Goal: Information Seeking & Learning: Learn about a topic

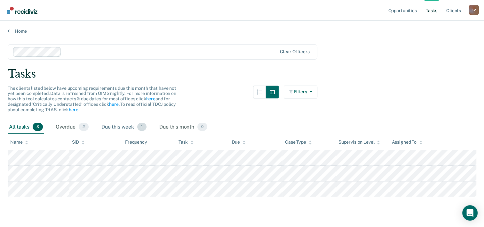
click at [131, 129] on div "Due this week 1" at bounding box center [124, 127] width 48 height 14
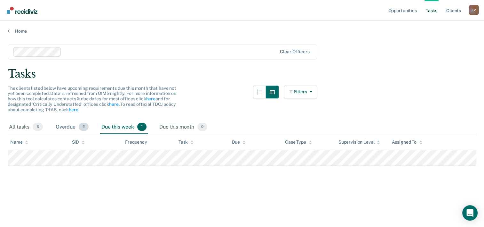
click at [73, 127] on div "Overdue 2" at bounding box center [72, 127] width 36 height 14
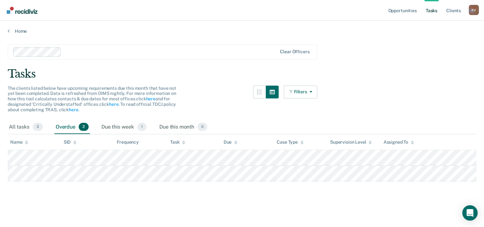
click at [6, 126] on main "Clear officers Tasks The clients listed below have upcoming requirements due th…" at bounding box center [242, 129] width 484 height 191
click at [8, 126] on div "All tasks 3" at bounding box center [26, 127] width 36 height 14
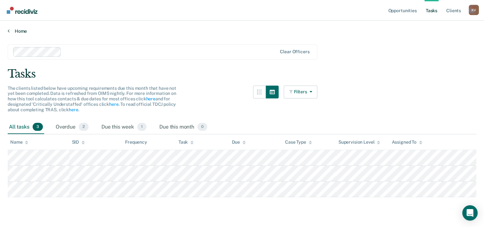
click at [16, 32] on link "Home" at bounding box center [242, 31] width 469 height 6
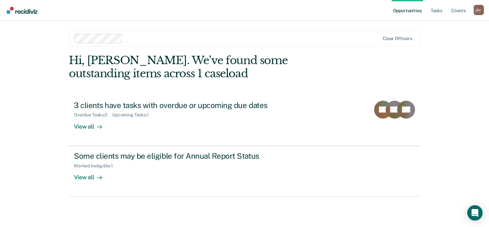
drag, startPoint x: 391, startPoint y: 27, endPoint x: 382, endPoint y: 38, distance: 13.4
drag, startPoint x: 382, startPoint y: 38, endPoint x: 460, endPoint y: 10, distance: 82.5
click at [460, 10] on link "Client s" at bounding box center [458, 10] width 17 height 20
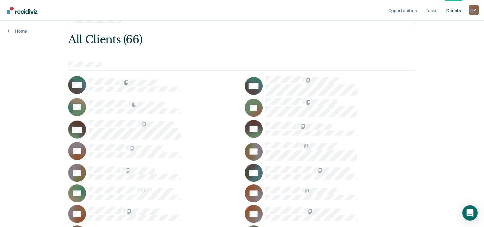
scroll to position [32, 0]
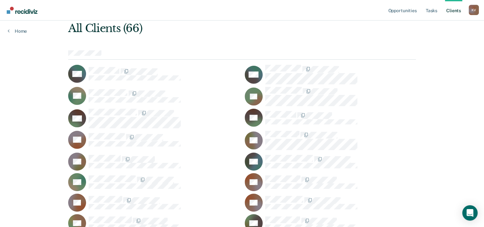
click at [415, 11] on link "Opportunities" at bounding box center [402, 10] width 31 height 20
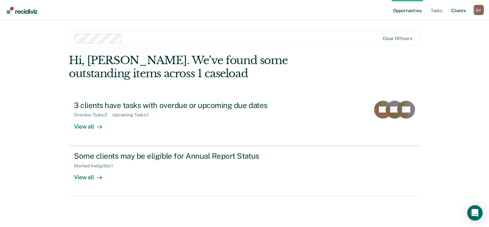
click at [458, 12] on link "Client s" at bounding box center [458, 10] width 17 height 20
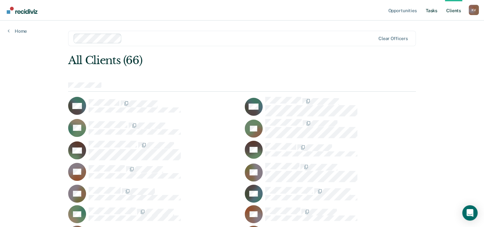
click at [437, 15] on link "Tasks" at bounding box center [432, 10] width 14 height 20
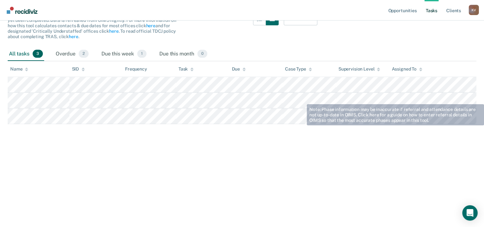
scroll to position [78, 0]
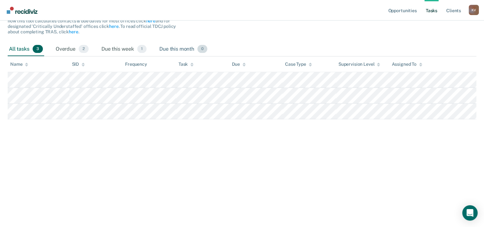
click at [173, 48] on div "Due this month 0" at bounding box center [183, 49] width 51 height 14
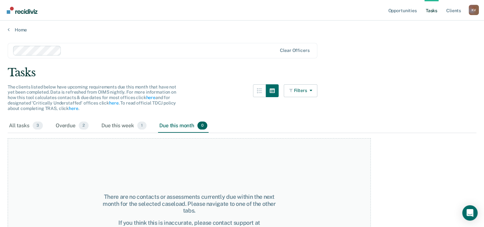
scroll to position [0, 0]
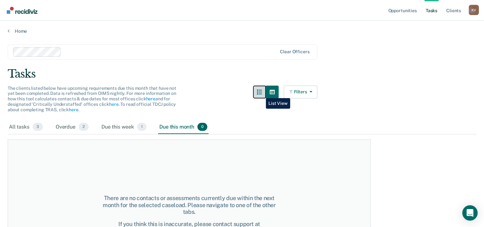
click at [261, 93] on icon "button" at bounding box center [259, 91] width 5 height 5
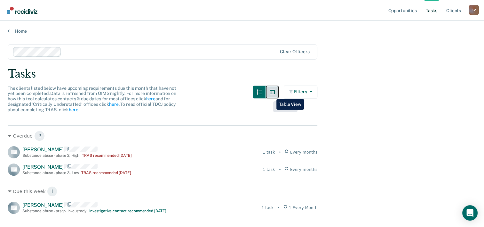
click at [273, 93] on icon "button" at bounding box center [272, 92] width 5 height 4
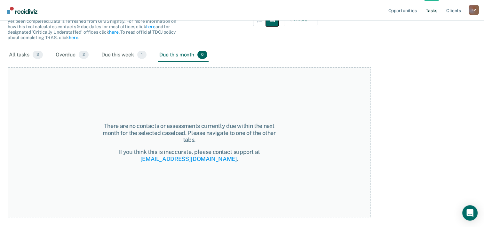
scroll to position [78, 0]
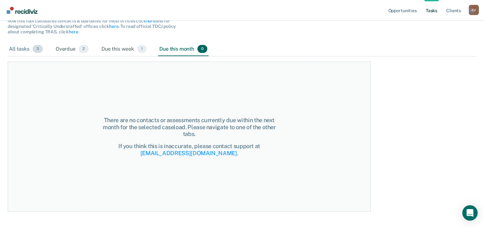
click at [23, 46] on div "All tasks 3" at bounding box center [26, 49] width 36 height 14
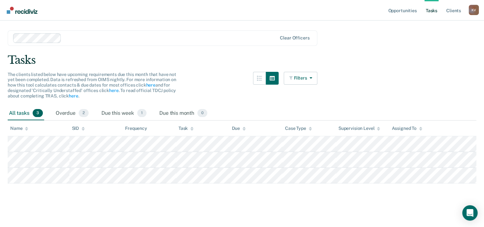
scroll to position [0, 0]
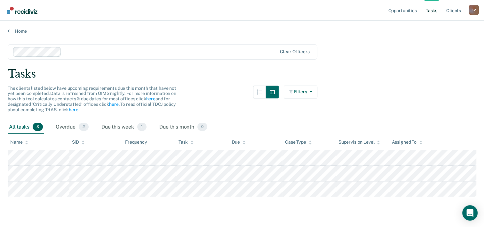
click at [68, 97] on span "The clients listed below have upcoming requirements due this month that have no…" at bounding box center [92, 98] width 169 height 27
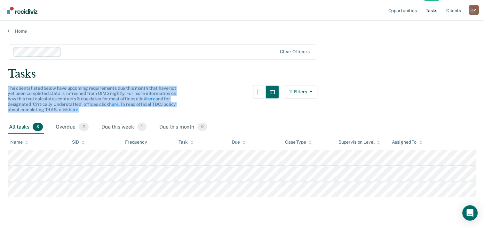
click at [68, 97] on span "The clients listed below have upcoming requirements due this month that have no…" at bounding box center [92, 98] width 169 height 27
click at [67, 97] on span "The clients listed below have upcoming requirements due this month that have no…" at bounding box center [92, 98] width 169 height 27
click at [63, 96] on span "The clients listed below have upcoming requirements due this month that have no…" at bounding box center [92, 98] width 169 height 27
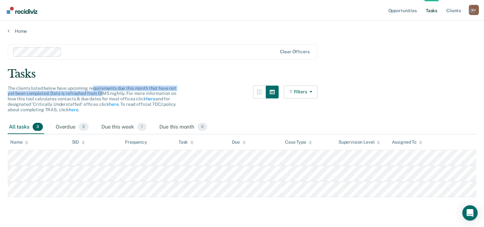
drag, startPoint x: 93, startPoint y: 90, endPoint x: 103, endPoint y: 95, distance: 11.3
click at [103, 95] on span "The clients listed below have upcoming requirements due this month that have no…" at bounding box center [92, 98] width 169 height 27
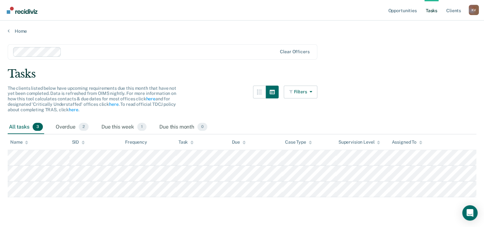
drag, startPoint x: 104, startPoint y: 95, endPoint x: 108, endPoint y: 94, distance: 4.0
click at [104, 95] on span "The clients listed below have upcoming requirements due this month that have no…" at bounding box center [92, 98] width 169 height 27
click at [110, 94] on span "The clients listed below have upcoming requirements due this month that have no…" at bounding box center [92, 98] width 169 height 27
click at [113, 94] on span "The clients listed below have upcoming requirements due this month that have no…" at bounding box center [92, 98] width 169 height 27
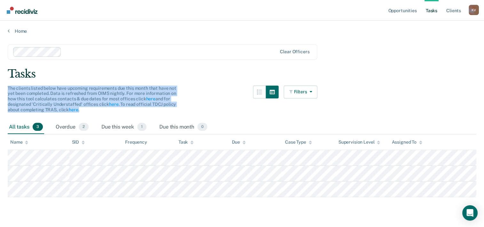
click at [113, 94] on span "The clients listed below have upcoming requirements due this month that have no…" at bounding box center [92, 98] width 169 height 27
drag, startPoint x: 113, startPoint y: 94, endPoint x: 102, endPoint y: 96, distance: 11.7
click at [103, 96] on span "The clients listed below have upcoming requirements due this month that have no…" at bounding box center [92, 98] width 169 height 27
drag, startPoint x: 89, startPoint y: 96, endPoint x: 79, endPoint y: 94, distance: 9.4
click at [88, 96] on span "The clients listed below have upcoming requirements due this month that have no…" at bounding box center [92, 98] width 169 height 27
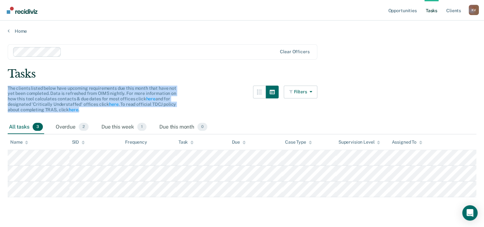
click at [74, 95] on span "The clients listed below have upcoming requirements due this month that have no…" at bounding box center [92, 98] width 169 height 27
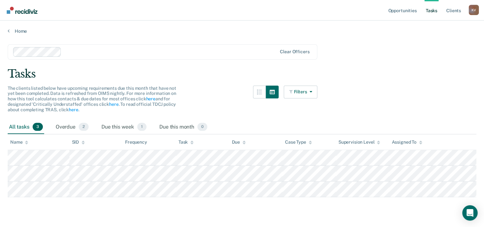
click at [65, 94] on span "The clients listed below have upcoming requirements due this month that have no…" at bounding box center [92, 98] width 169 height 27
click at [118, 93] on span "The clients listed below have upcoming requirements due this month that have no…" at bounding box center [92, 98] width 169 height 27
click at [117, 94] on span "The clients listed below have upcoming requirements due this month that have no…" at bounding box center [92, 98] width 169 height 27
click at [96, 94] on span "The clients listed below have upcoming requirements due this month that have no…" at bounding box center [92, 98] width 169 height 27
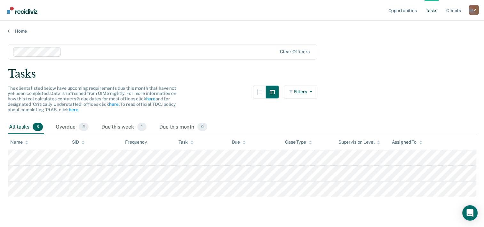
click at [102, 93] on span "The clients listed below have upcoming requirements due this month that have no…" at bounding box center [92, 98] width 169 height 27
drag, startPoint x: 102, startPoint y: 93, endPoint x: 88, endPoint y: 95, distance: 14.5
click at [88, 95] on span "The clients listed below have upcoming requirements due this month that have no…" at bounding box center [92, 98] width 169 height 27
click at [91, 94] on span "The clients listed below have upcoming requirements due this month that have no…" at bounding box center [92, 98] width 169 height 27
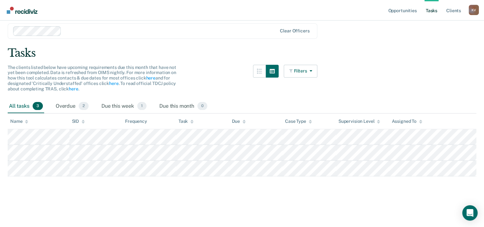
scroll to position [64, 0]
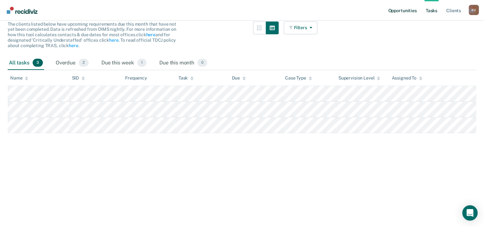
click at [406, 12] on link "Opportunities" at bounding box center [402, 10] width 31 height 20
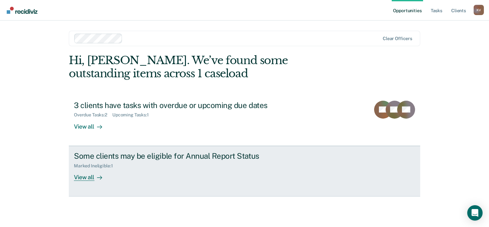
click at [161, 165] on div "Marked Ineligible : 1" at bounding box center [186, 164] width 225 height 8
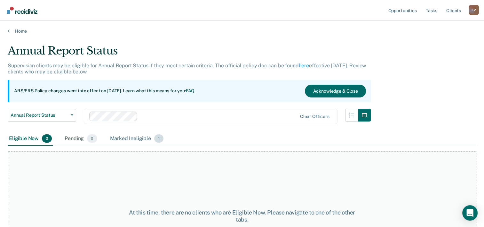
click at [130, 141] on div "Marked Ineligible 1" at bounding box center [137, 139] width 56 height 14
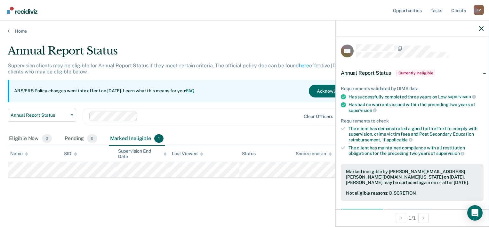
click at [200, 38] on main "Annual Report Status Supervision clients may be eligible for Annual Report Stat…" at bounding box center [244, 129] width 489 height 191
click at [479, 27] on icon "button" at bounding box center [481, 28] width 4 height 4
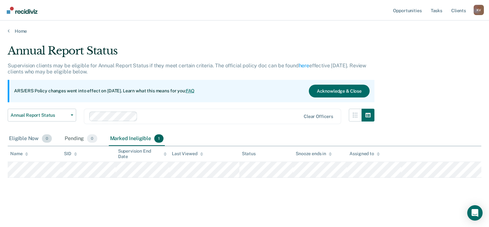
click at [28, 137] on div "Eligible Now 0" at bounding box center [30, 139] width 45 height 14
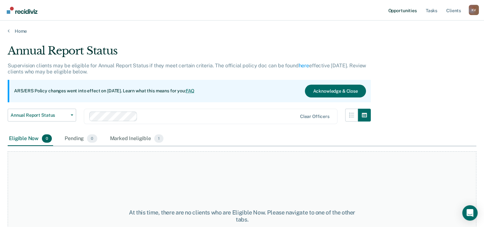
click at [415, 10] on link "Opportunities" at bounding box center [402, 10] width 31 height 20
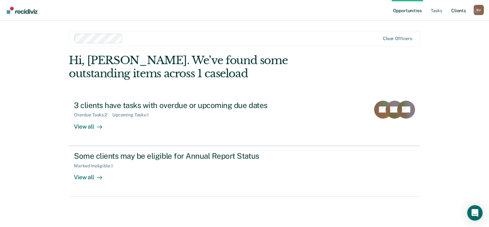
click at [453, 7] on link "Client s" at bounding box center [458, 10] width 17 height 20
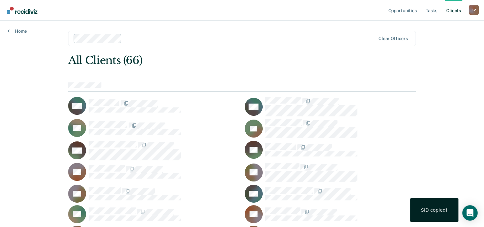
click at [103, 98] on div "MA" at bounding box center [153, 106] width 171 height 18
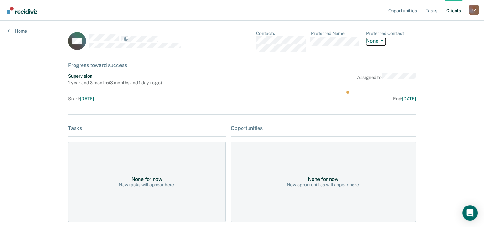
click at [378, 40] on button "None" at bounding box center [376, 41] width 20 height 7
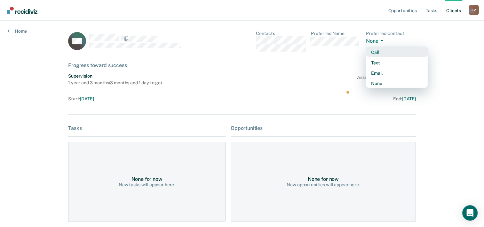
click at [378, 40] on button "None" at bounding box center [376, 41] width 20 height 7
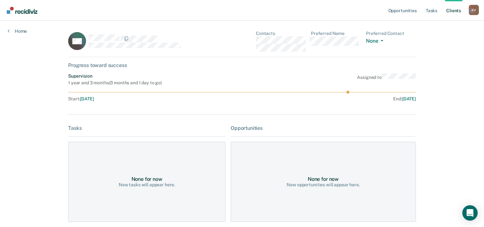
click at [87, 100] on span "Sep 16, 2024" at bounding box center [87, 98] width 14 height 5
click at [347, 91] on icon at bounding box center [242, 92] width 348 height 3
click at [374, 79] on div "Assigned to" at bounding box center [386, 79] width 59 height 12
click at [17, 33] on link "Home" at bounding box center [17, 31] width 19 height 6
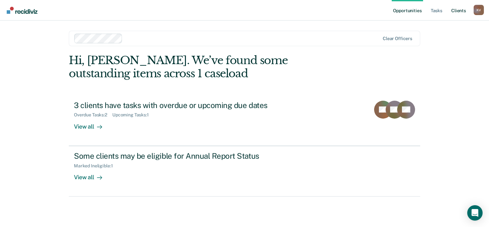
click at [463, 9] on link "Client s" at bounding box center [458, 10] width 17 height 20
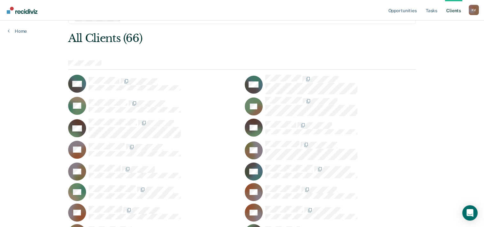
scroll to position [32, 0]
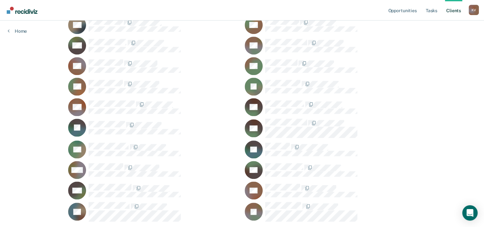
scroll to position [569, 0]
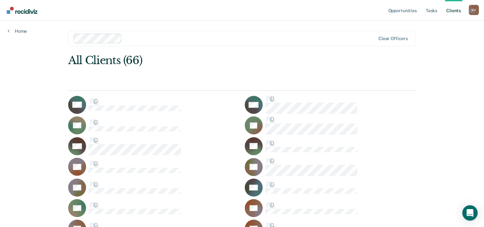
scroll to position [569, 0]
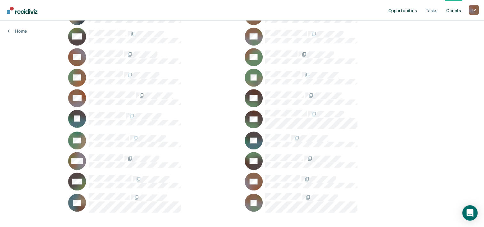
click at [394, 13] on link "Opportunities" at bounding box center [402, 10] width 31 height 20
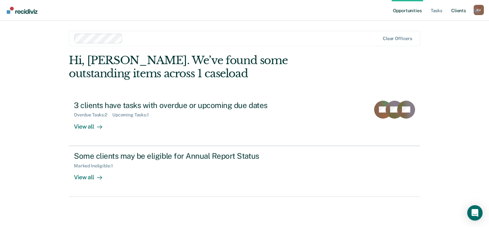
click at [462, 14] on link "Client s" at bounding box center [458, 10] width 17 height 20
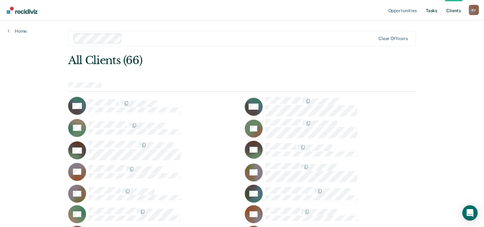
click at [435, 11] on link "Tasks" at bounding box center [432, 10] width 14 height 20
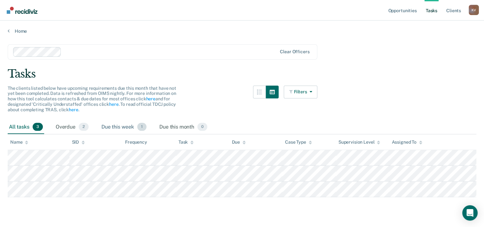
click at [139, 123] on span "1" at bounding box center [141, 127] width 9 height 8
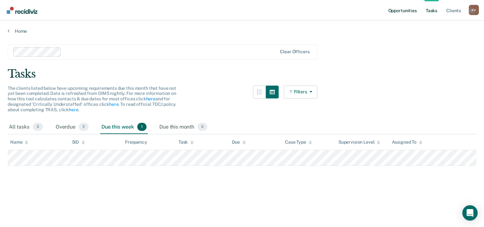
click at [404, 14] on link "Opportunities" at bounding box center [402, 10] width 31 height 20
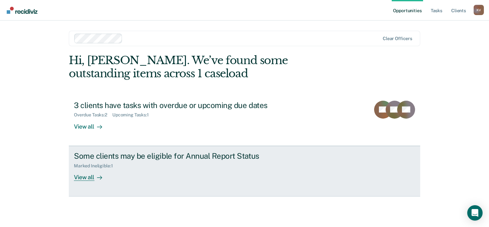
click at [212, 154] on div "Some clients may be eligible for Annual Report Status" at bounding box center [186, 155] width 225 height 9
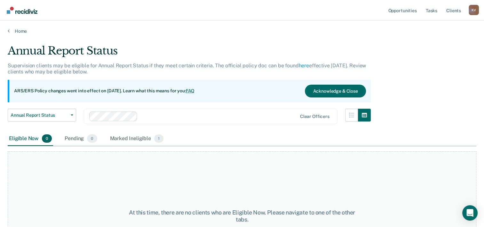
click at [171, 139] on div "Eligible Now 0 Pending 0 Marked Ineligible 1" at bounding box center [242, 139] width 469 height 14
click at [154, 137] on span "1" at bounding box center [158, 138] width 9 height 8
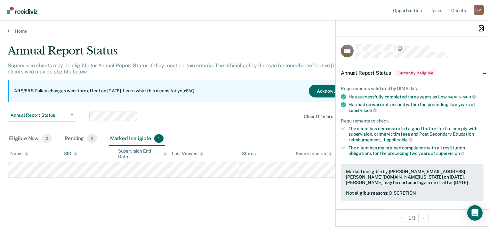
click at [483, 31] on icon "button" at bounding box center [481, 28] width 4 height 4
click at [191, 92] on p "ARS/ERS Policy changes went into effect on July 21, 2025. Learn what this means…" at bounding box center [104, 91] width 180 height 6
click at [225, 53] on div "Annual Report Status" at bounding box center [191, 53] width 367 height 18
click at [481, 27] on icon "button" at bounding box center [481, 28] width 4 height 4
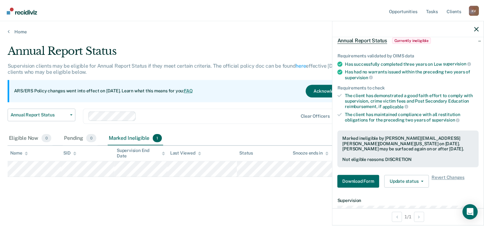
scroll to position [127, 0]
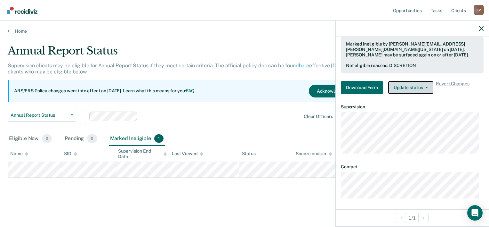
click at [407, 83] on button "Update status" at bounding box center [410, 87] width 45 height 13
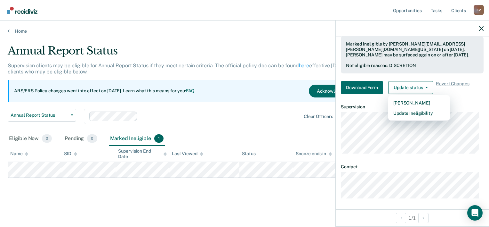
click at [224, 115] on div at bounding box center [220, 115] width 160 height 7
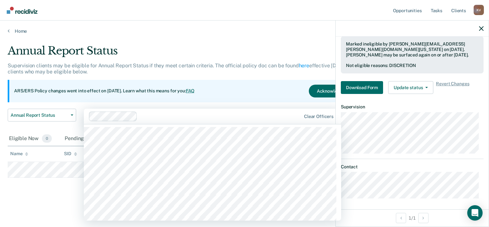
click at [282, 51] on div "Annual Report Status" at bounding box center [191, 53] width 367 height 18
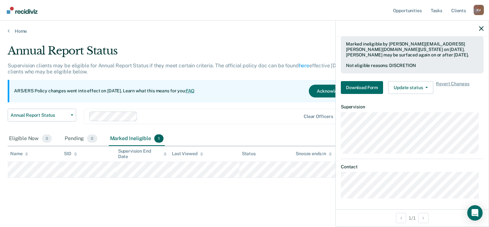
click at [208, 122] on div "Clear officers" at bounding box center [212, 115] width 257 height 15
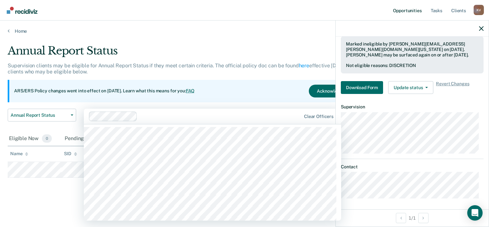
click at [416, 10] on link "Opportunities" at bounding box center [407, 10] width 31 height 20
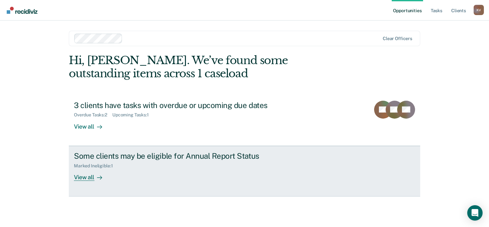
click at [304, 181] on link "Some clients may be eligible for Annual Report Status Marked Ineligible : 1 Vie…" at bounding box center [244, 171] width 351 height 51
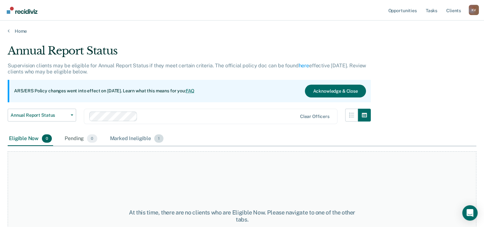
click at [125, 141] on div "Marked Ineligible 1" at bounding box center [137, 139] width 56 height 14
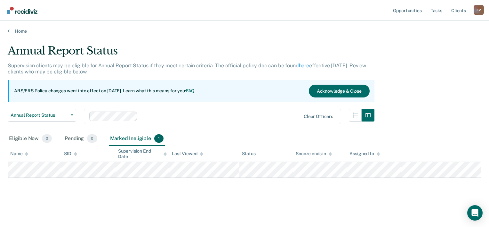
click at [269, 193] on div "Annual Report Status Supervision clients may be eligible for Annual Report Stat…" at bounding box center [245, 121] width 474 height 155
click at [414, 14] on link "Opportunities" at bounding box center [407, 10] width 31 height 20
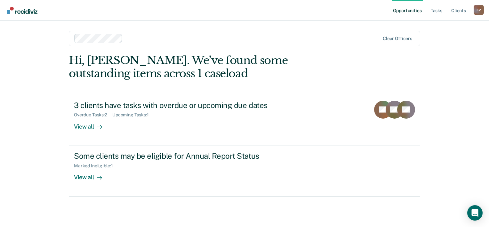
click at [40, 146] on div "Opportunities Tasks Client s Katlyn Villarreal K V Profile How it works Log Out…" at bounding box center [244, 113] width 489 height 227
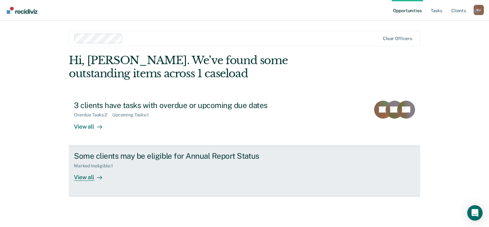
click at [209, 168] on div "Some clients may be eligible for Annual Report Status Marked Ineligible : 1 Vie…" at bounding box center [194, 165] width 240 height 29
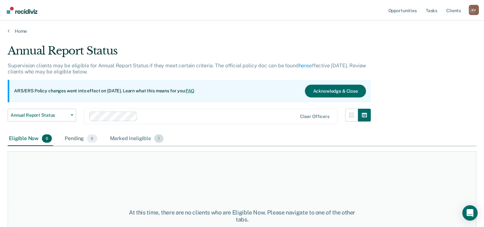
click at [122, 138] on div "Marked Ineligible 1" at bounding box center [137, 139] width 56 height 14
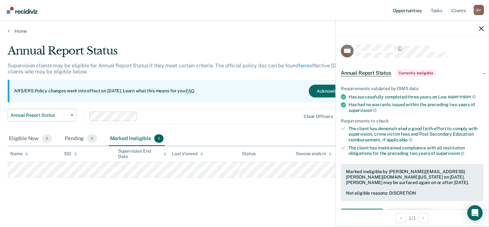
click at [417, 14] on link "Opportunities" at bounding box center [407, 10] width 31 height 20
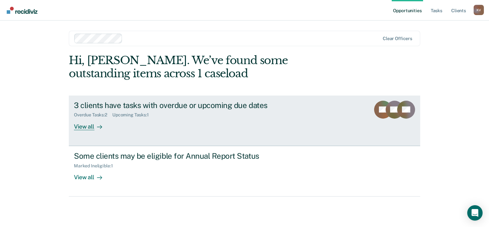
click at [251, 113] on div "Overdue Tasks : 2 Upcoming Tasks : 1" at bounding box center [186, 113] width 225 height 8
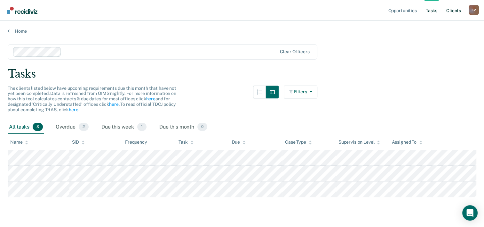
click at [452, 8] on link "Client s" at bounding box center [453, 10] width 17 height 20
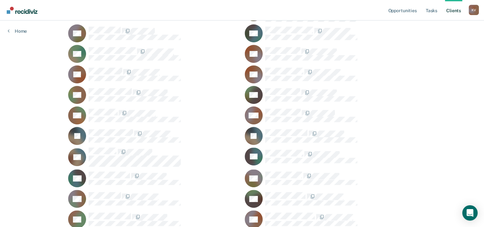
scroll to position [192, 0]
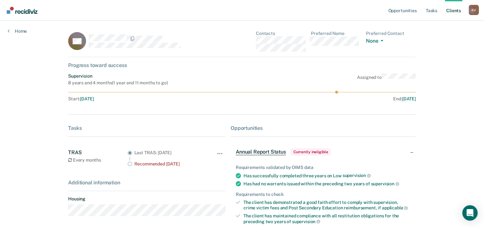
click at [477, 10] on div "K V" at bounding box center [474, 10] width 10 height 10
click at [440, 34] on link "How it works" at bounding box center [448, 33] width 52 height 5
click at [433, 12] on link "Tasks" at bounding box center [432, 10] width 14 height 20
click at [20, 31] on link "Home" at bounding box center [17, 31] width 19 height 6
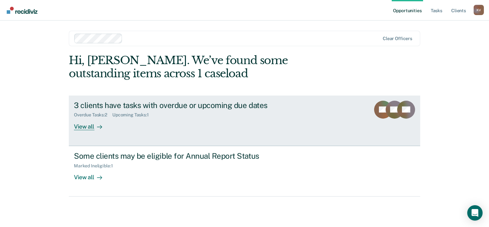
click at [91, 127] on div "View all" at bounding box center [92, 123] width 36 height 12
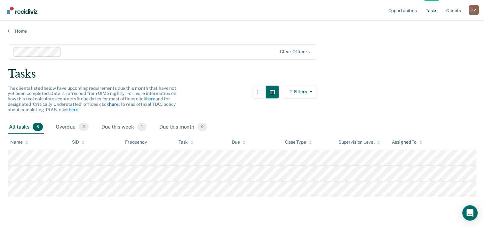
click at [109, 104] on link "here" at bounding box center [113, 103] width 9 height 5
click at [148, 99] on link "here" at bounding box center [150, 98] width 9 height 5
